Goal: Task Accomplishment & Management: Use online tool/utility

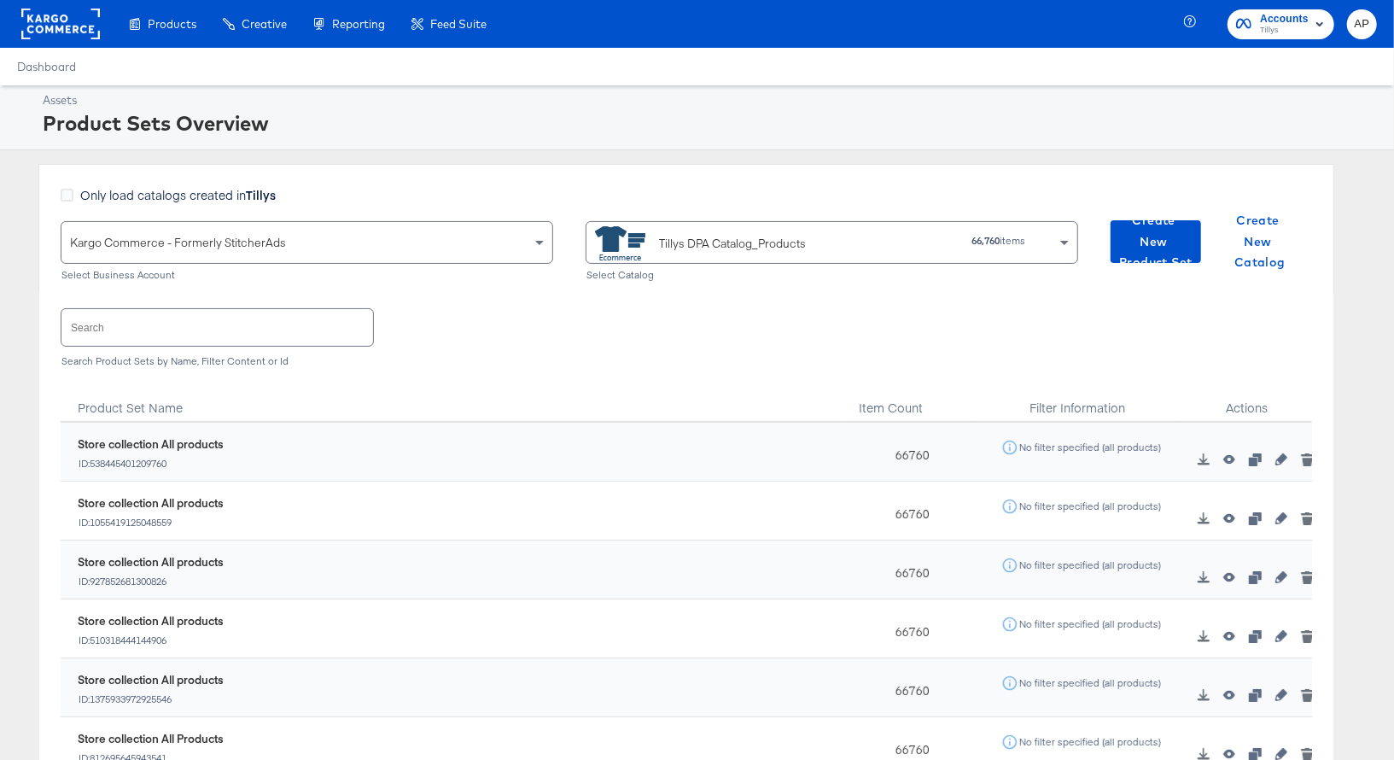
click at [208, 326] on input "text" at bounding box center [217, 327] width 312 height 37
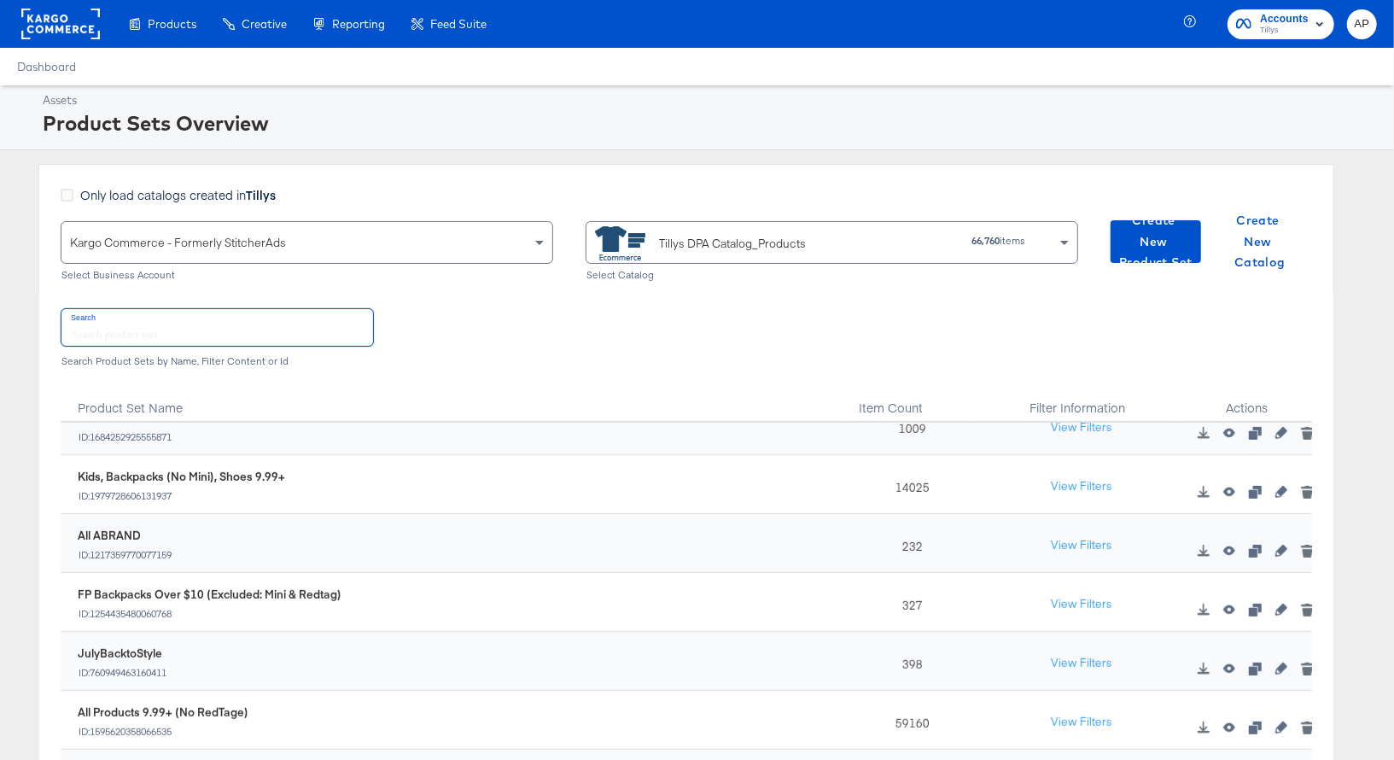
scroll to position [646, 0]
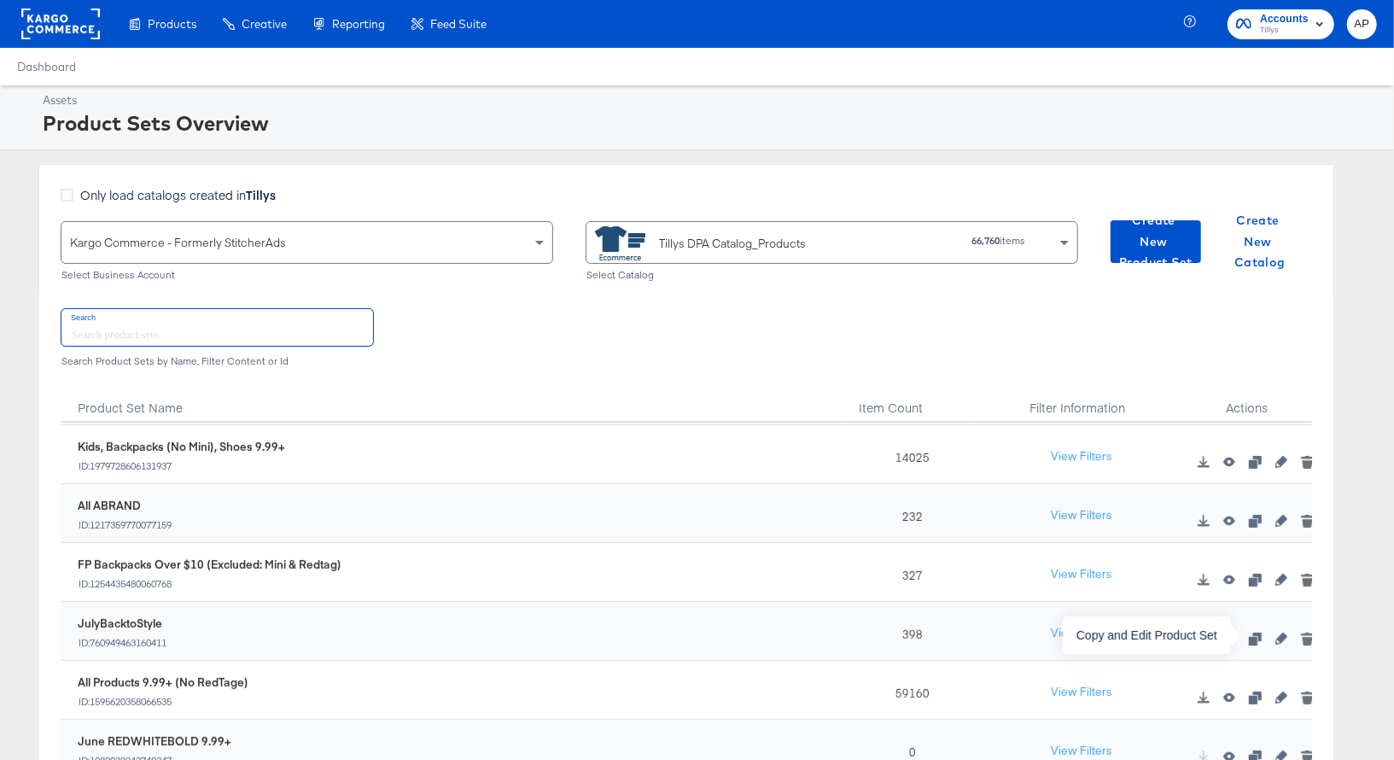
click at [1257, 635] on icon "button" at bounding box center [1255, 639] width 12 height 12
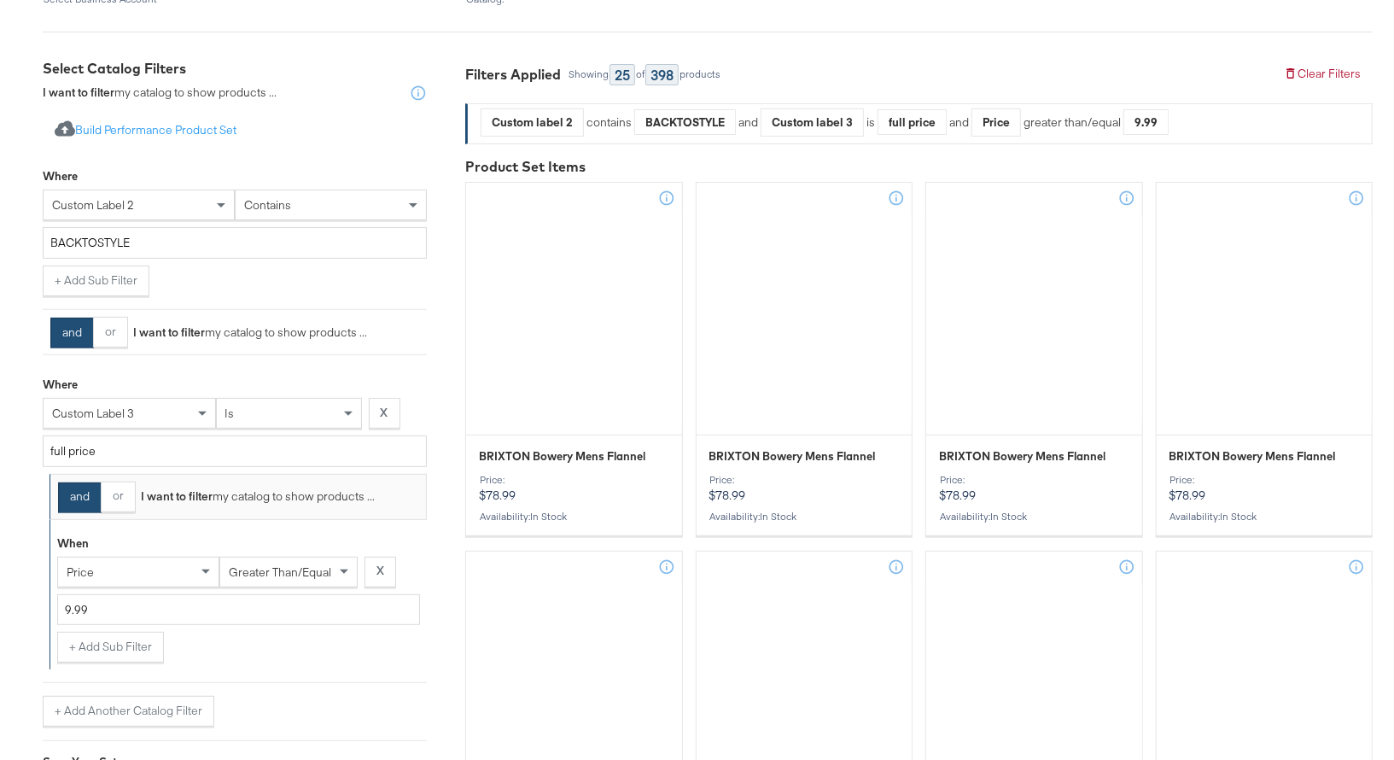
scroll to position [280, 0]
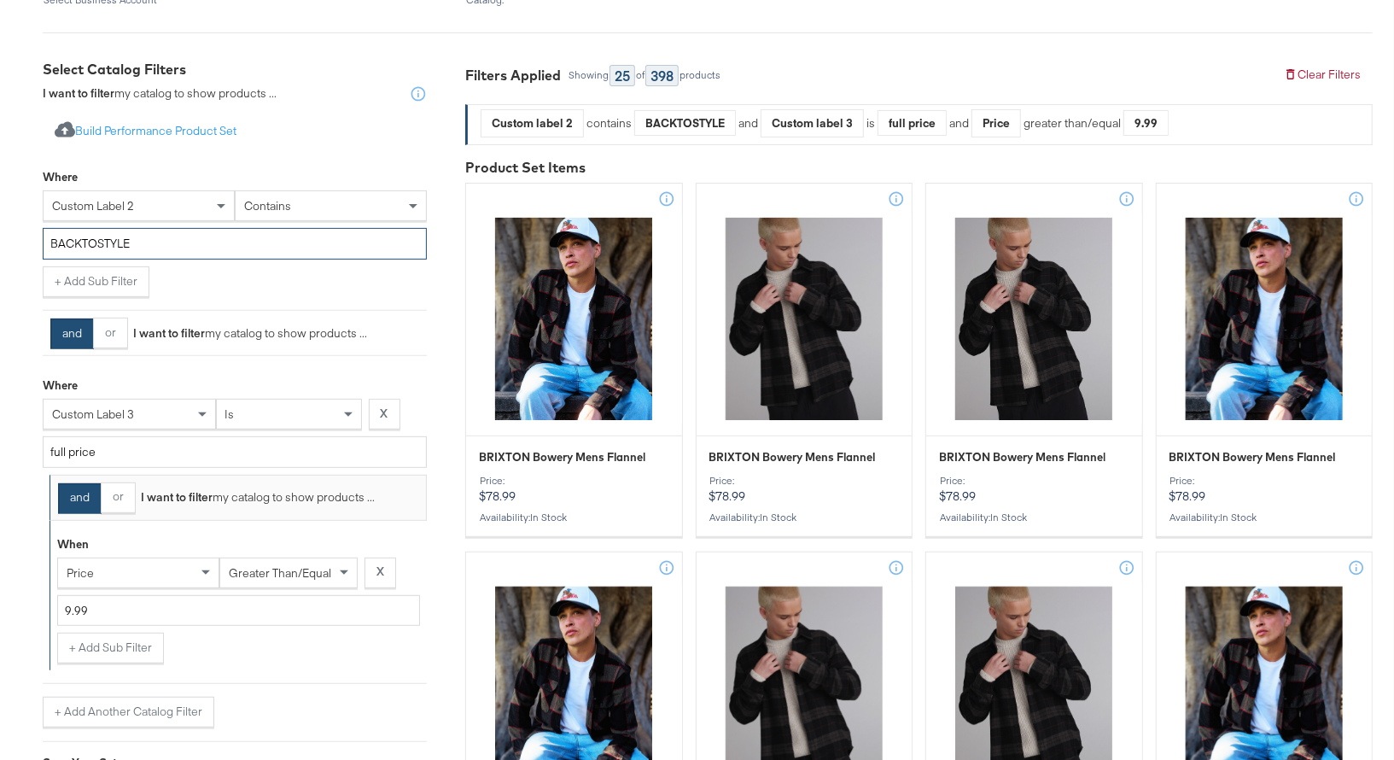
click at [92, 243] on input "BACKTOSTYLE" at bounding box center [235, 244] width 384 height 32
paste input "FALLFORECAST"
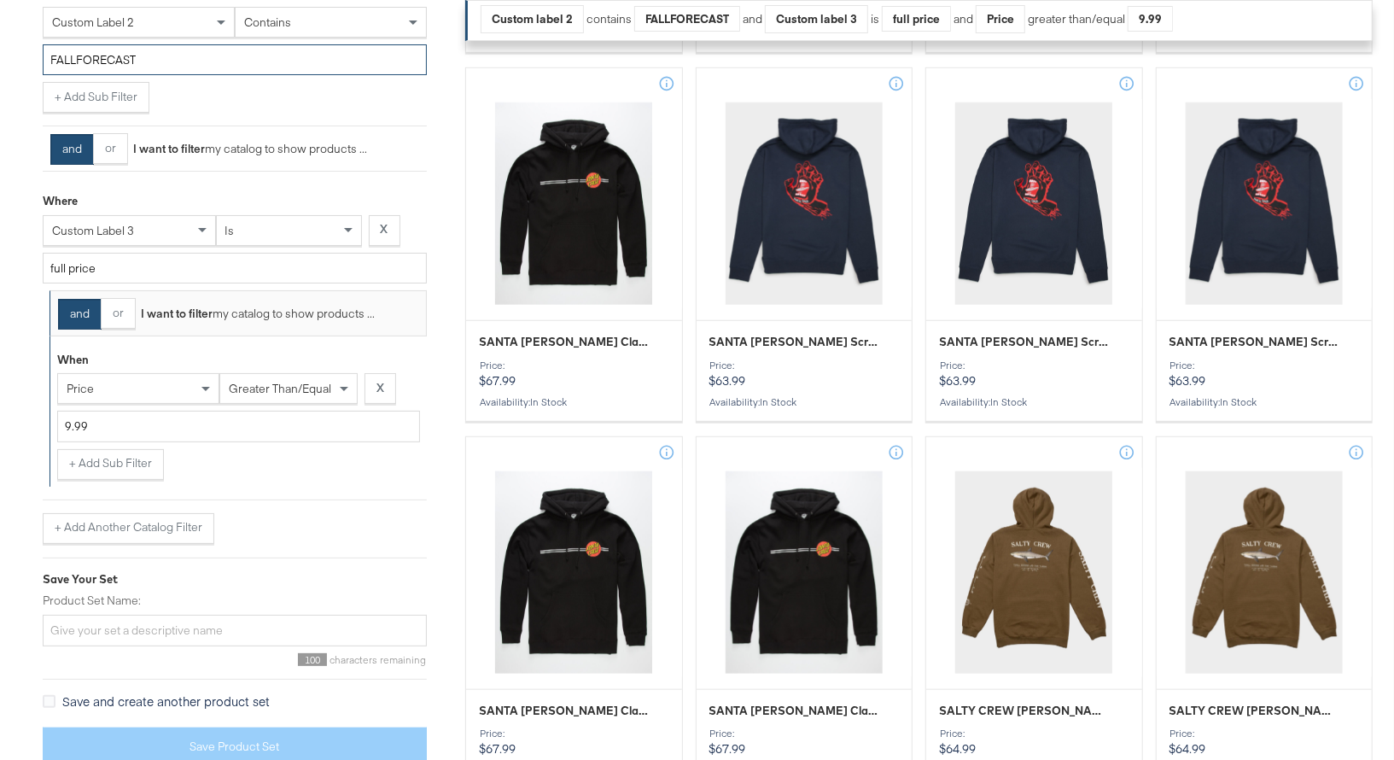
scroll to position [785, 0]
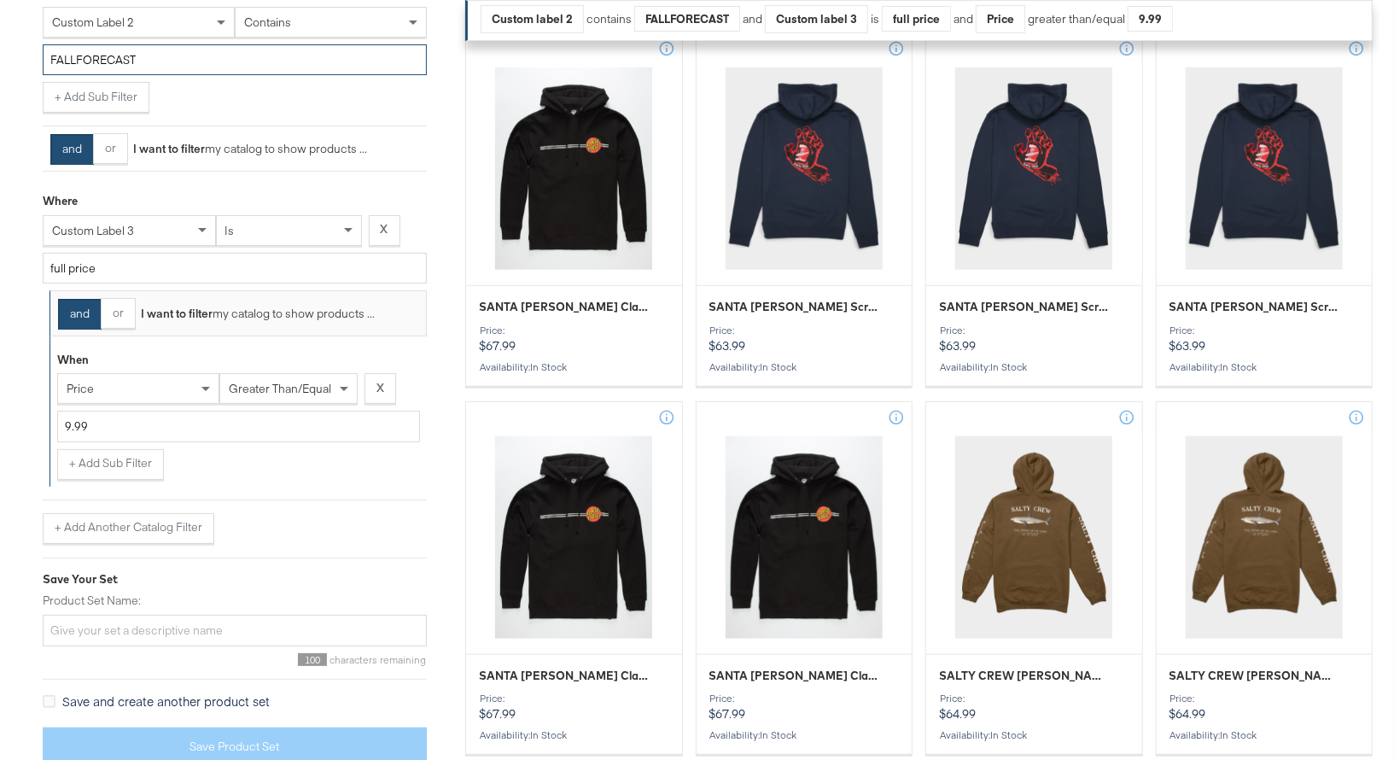
type input "FALLFORECAST"
click at [108, 629] on input "Product Set Name:" at bounding box center [235, 631] width 384 height 32
paste input "FALLFORECAST"
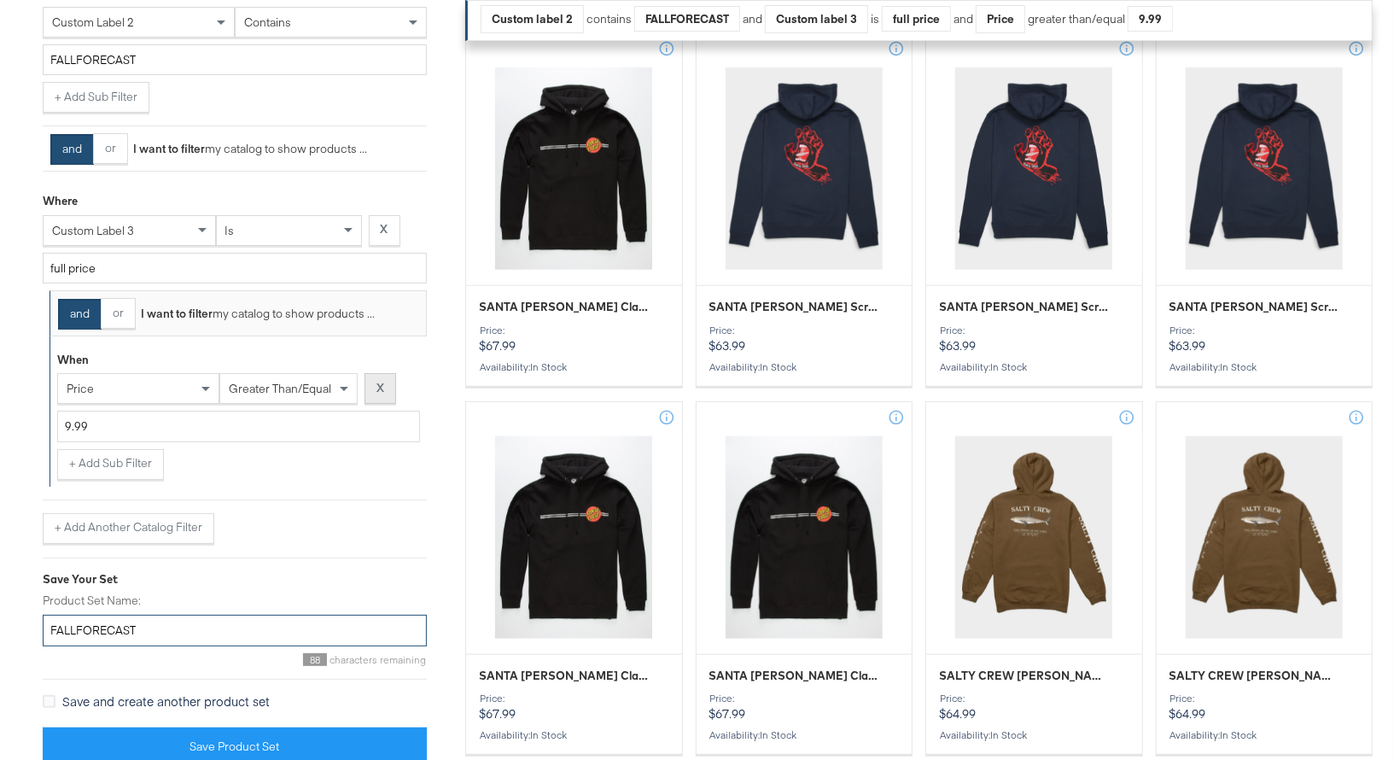
type input "FALLFORECAST"
click at [387, 382] on button "X" at bounding box center [381, 388] width 32 height 31
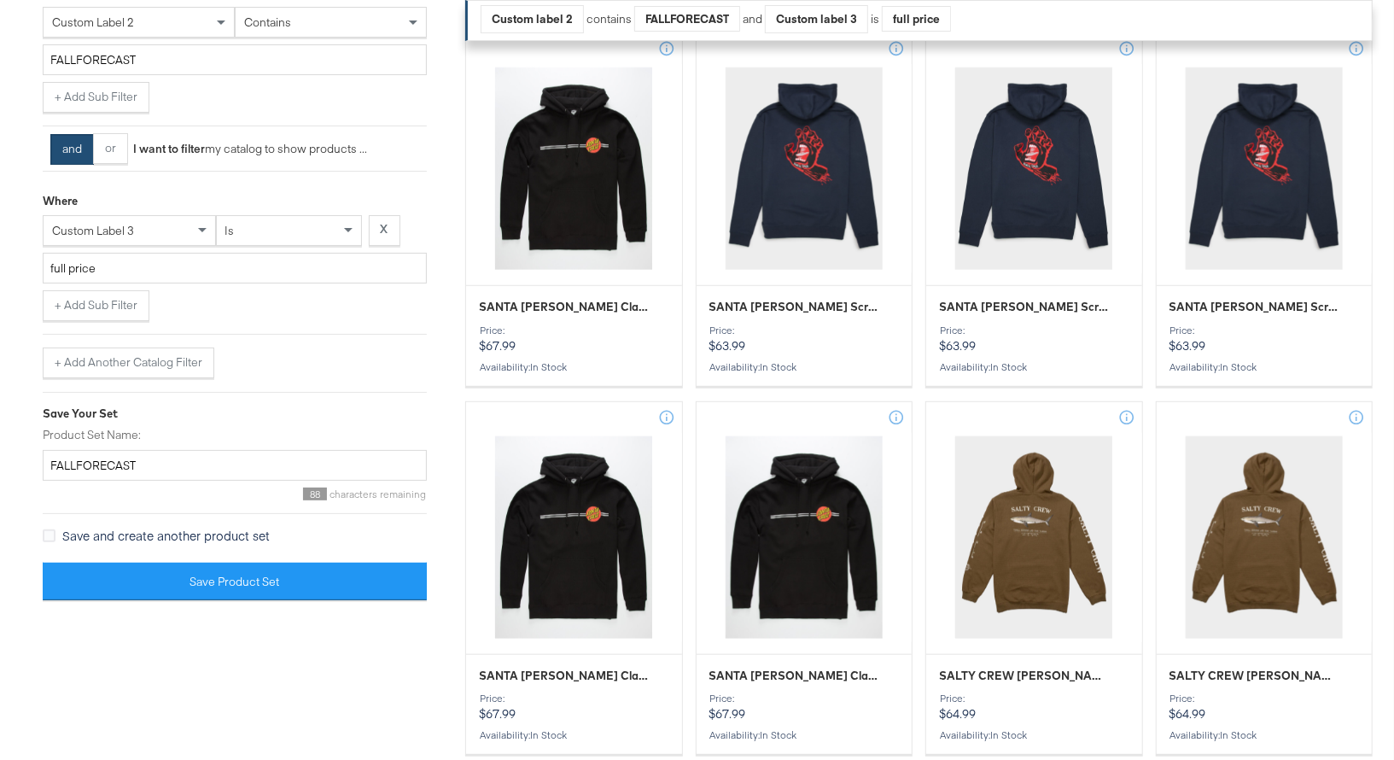
scroll to position [319, 0]
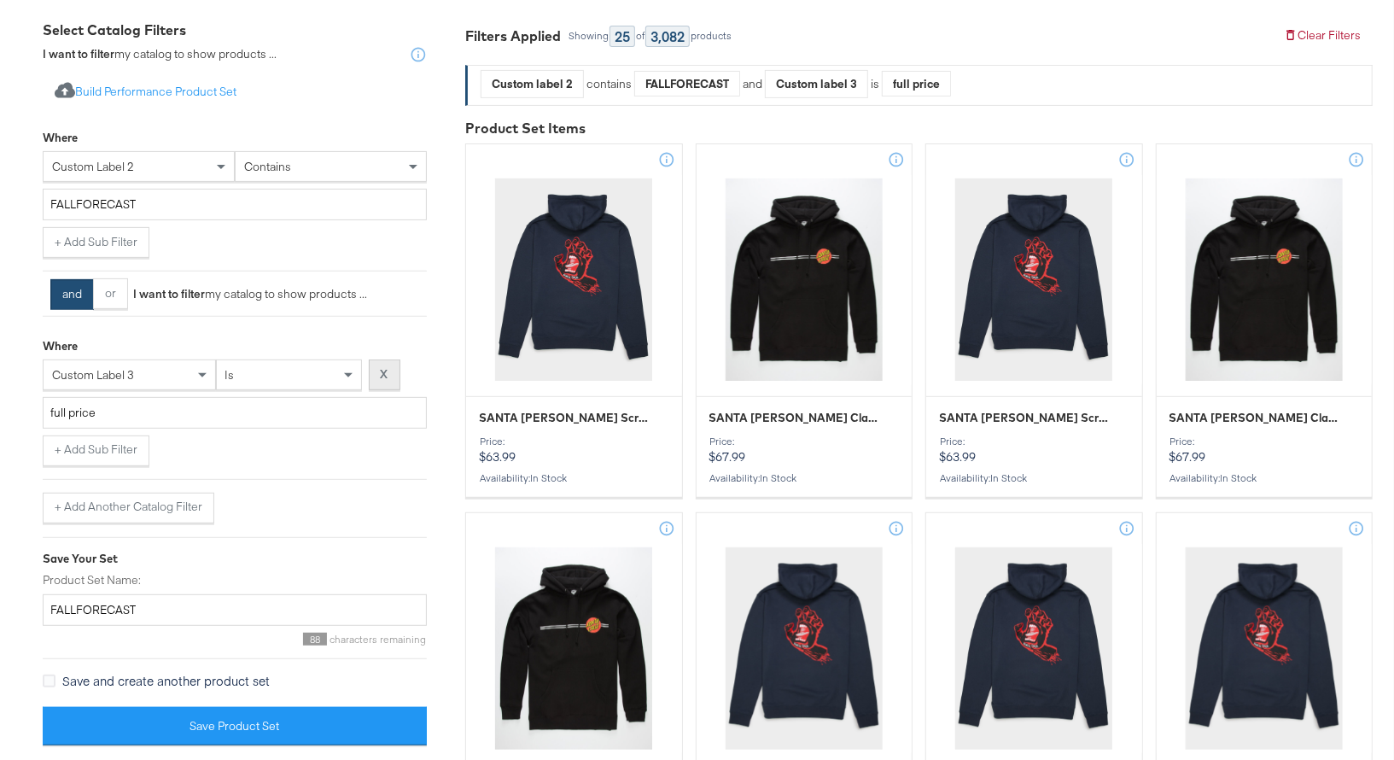
click at [384, 367] on strong "X" at bounding box center [385, 374] width 8 height 16
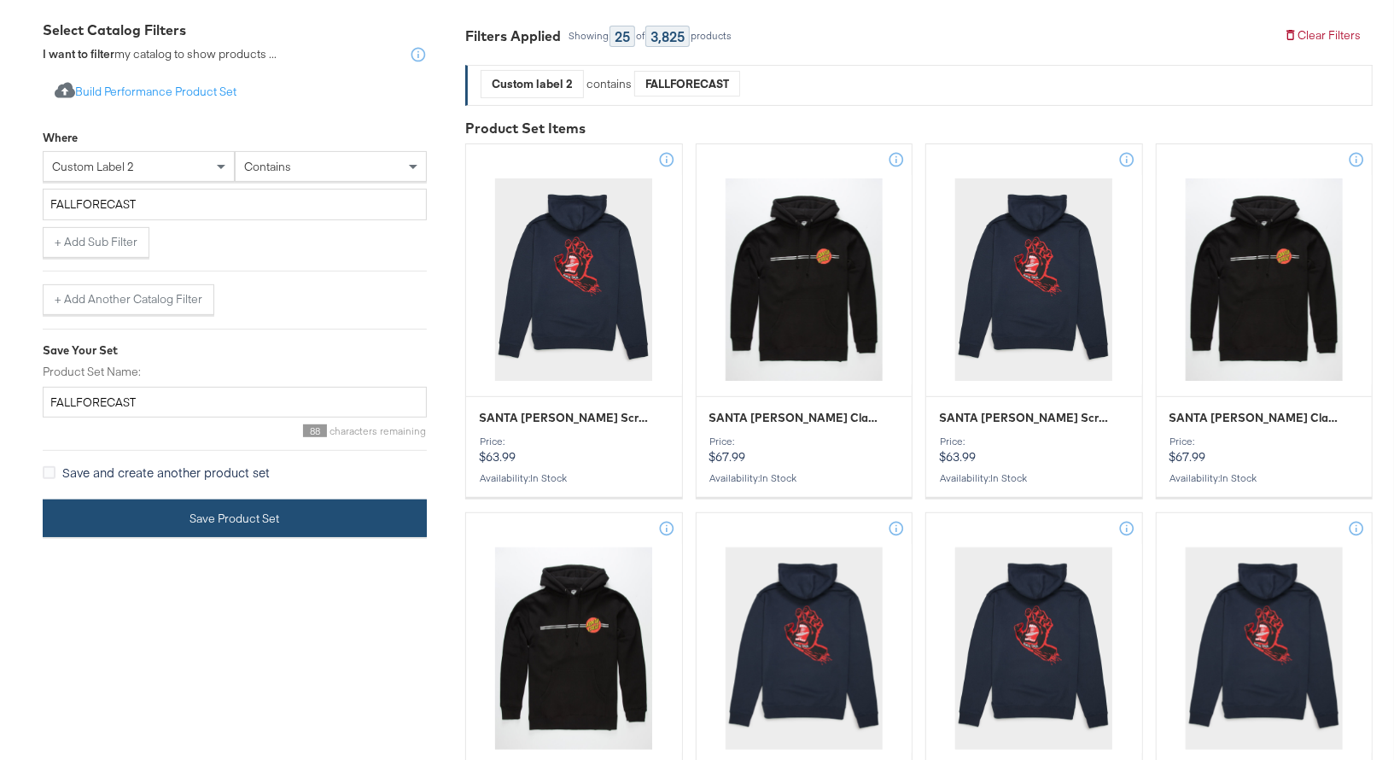
click at [277, 514] on button "Save Product Set" at bounding box center [235, 519] width 384 height 38
